Goal: Entertainment & Leisure: Consume media (video, audio)

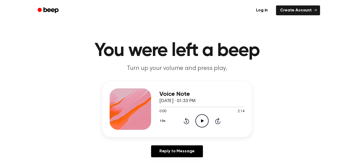
click at [205, 126] on icon "Play Audio" at bounding box center [202, 120] width 13 height 13
click at [200, 123] on icon "Pause Audio" at bounding box center [202, 120] width 13 height 13
click at [204, 125] on icon "Play Audio" at bounding box center [202, 120] width 13 height 13
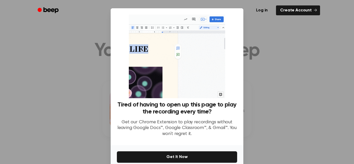
click at [290, 69] on div at bounding box center [177, 82] width 354 height 164
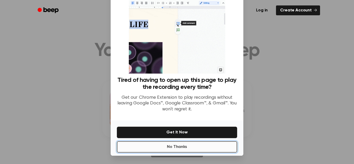
click at [152, 150] on button "No Thanks" at bounding box center [177, 146] width 120 height 11
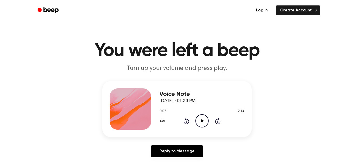
click at [204, 121] on icon at bounding box center [202, 120] width 3 height 3
click at [203, 123] on icon "Pause Audio" at bounding box center [202, 120] width 13 height 13
click at [203, 121] on icon at bounding box center [202, 120] width 3 height 3
click at [199, 121] on icon "Pause Audio" at bounding box center [202, 120] width 13 height 13
click at [204, 122] on icon "Play Audio" at bounding box center [202, 120] width 13 height 13
